Goal: Navigation & Orientation: Find specific page/section

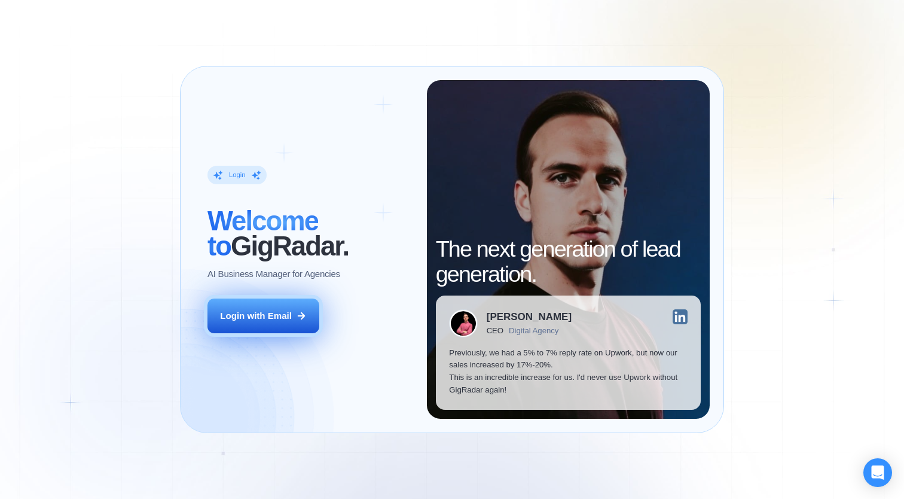
click at [256, 317] on div "Login with Email" at bounding box center [256, 316] width 72 height 13
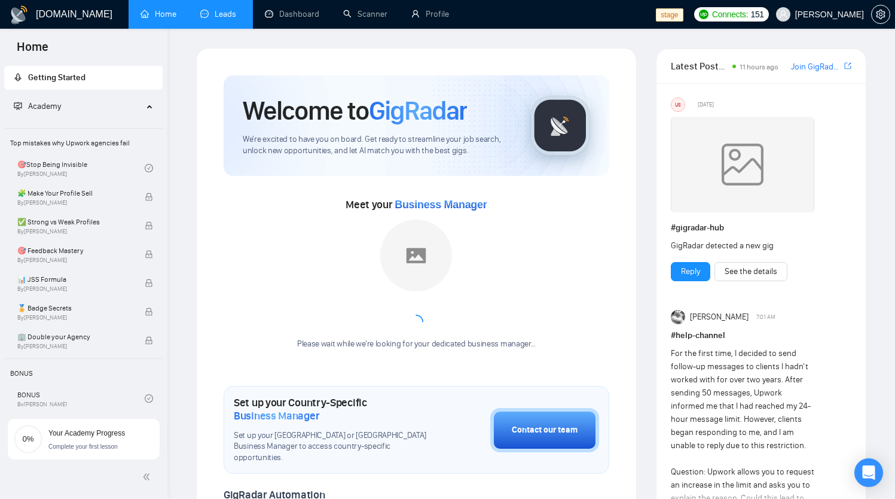
click at [221, 19] on link "Leads" at bounding box center [220, 14] width 41 height 10
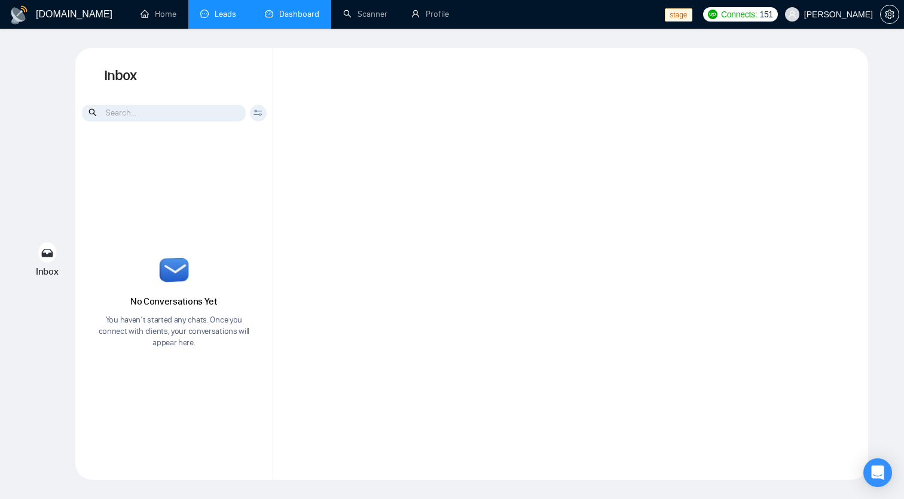
click at [310, 10] on link "Dashboard" at bounding box center [292, 14] width 54 height 10
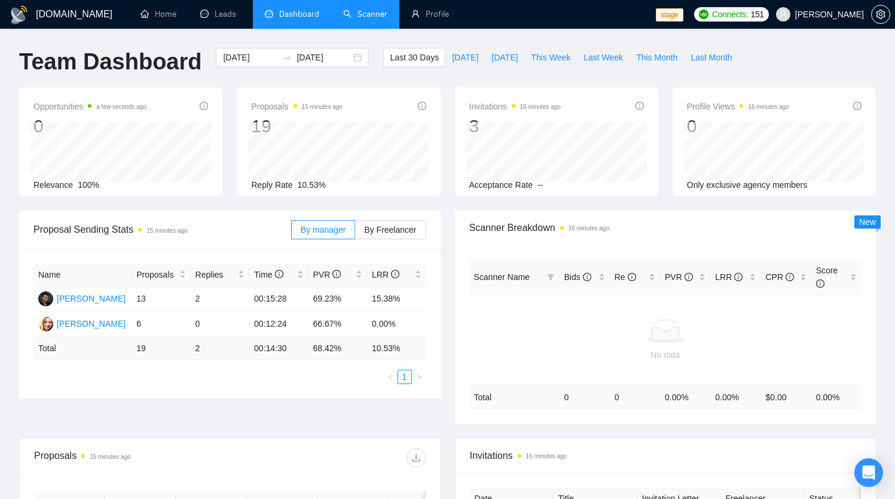
click at [369, 19] on link "Scanner" at bounding box center [365, 14] width 44 height 10
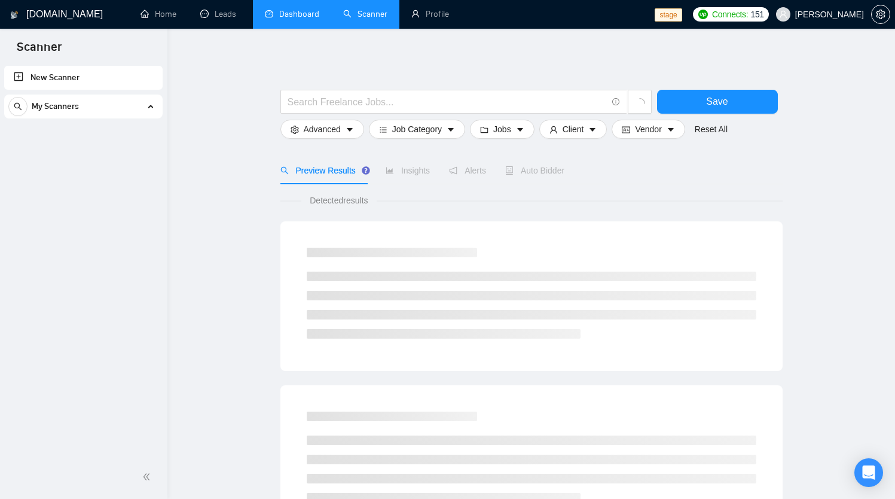
click at [150, 108] on icon at bounding box center [150, 106] width 0 height 6
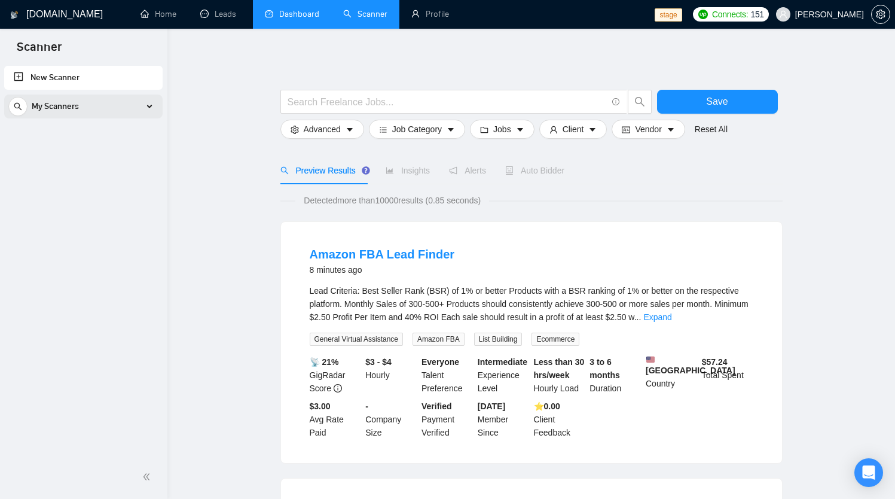
click at [148, 108] on div "My Scanners" at bounding box center [83, 106] width 150 height 24
click at [150, 108] on icon at bounding box center [150, 106] width 0 height 6
click at [148, 108] on div "My Scanners" at bounding box center [83, 106] width 150 height 24
click at [150, 108] on icon at bounding box center [150, 106] width 0 height 6
click at [211, 17] on link "Leads" at bounding box center [220, 14] width 41 height 10
